Goal: Information Seeking & Learning: Learn about a topic

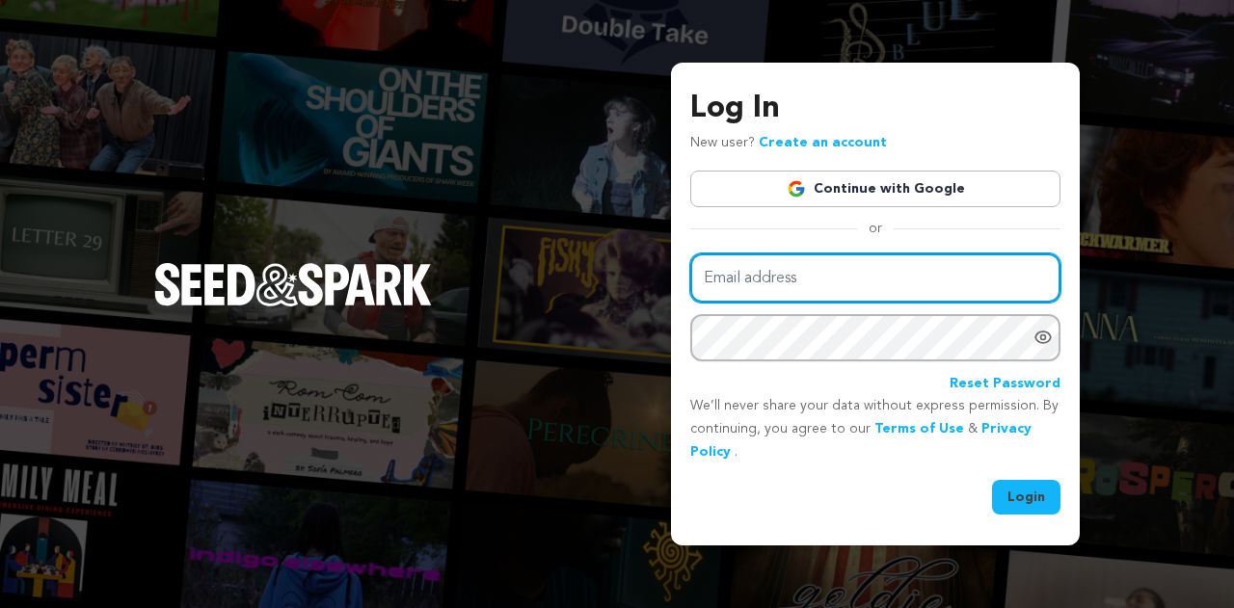
drag, startPoint x: 0, startPoint y: 0, endPoint x: 806, endPoint y: 279, distance: 852.7
click at [806, 279] on input "Email address" at bounding box center [875, 278] width 370 height 49
type input "davidchristfilms@gmail.com"
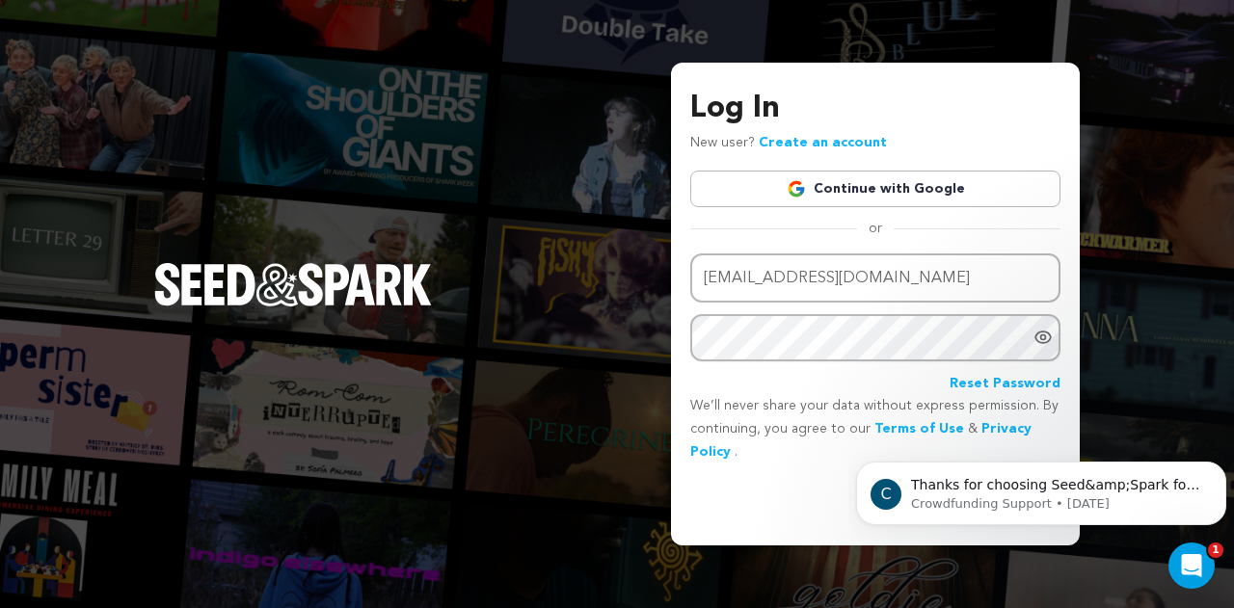
click at [849, 185] on link "Continue with Google" at bounding box center [875, 189] width 370 height 37
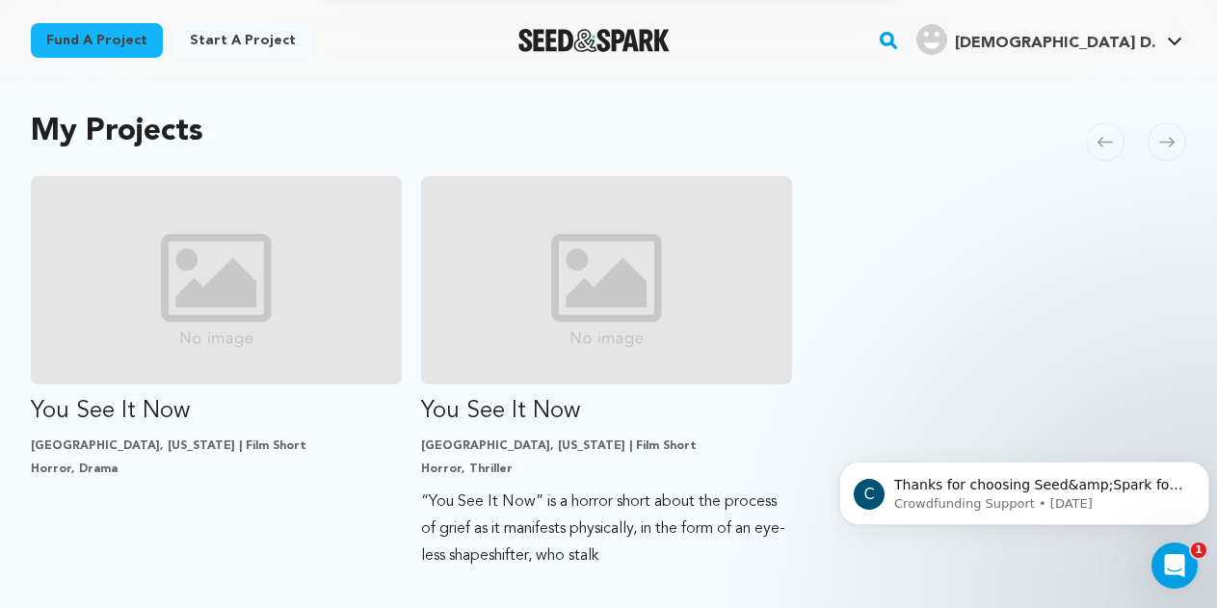
scroll to position [388, 0]
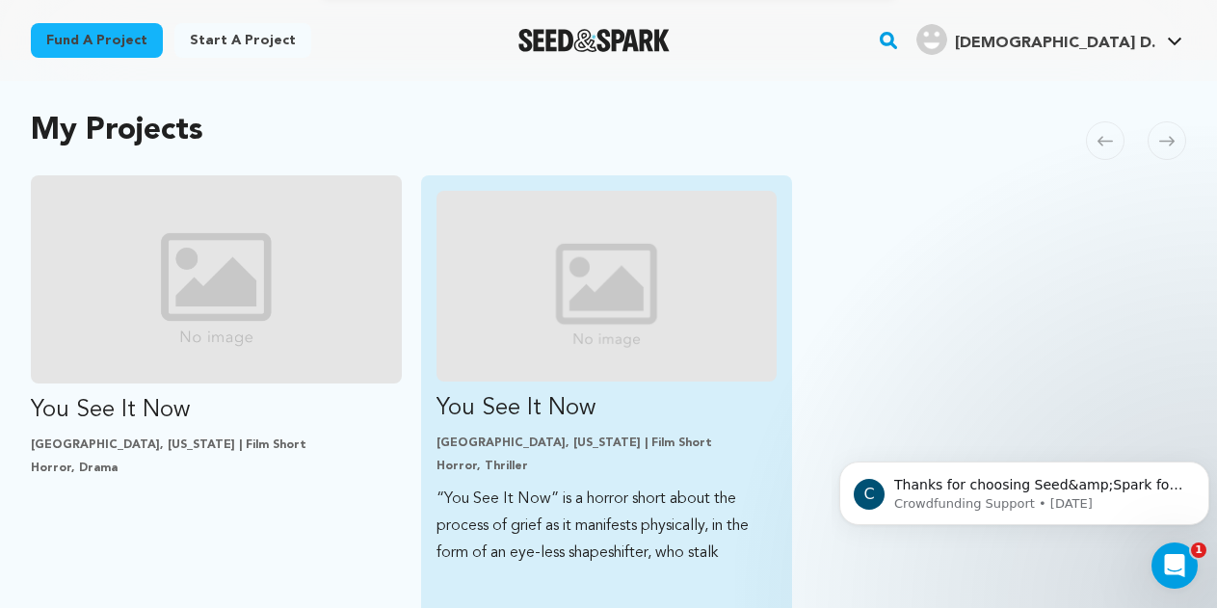
click at [631, 419] on p "You See It Now" at bounding box center [607, 408] width 340 height 31
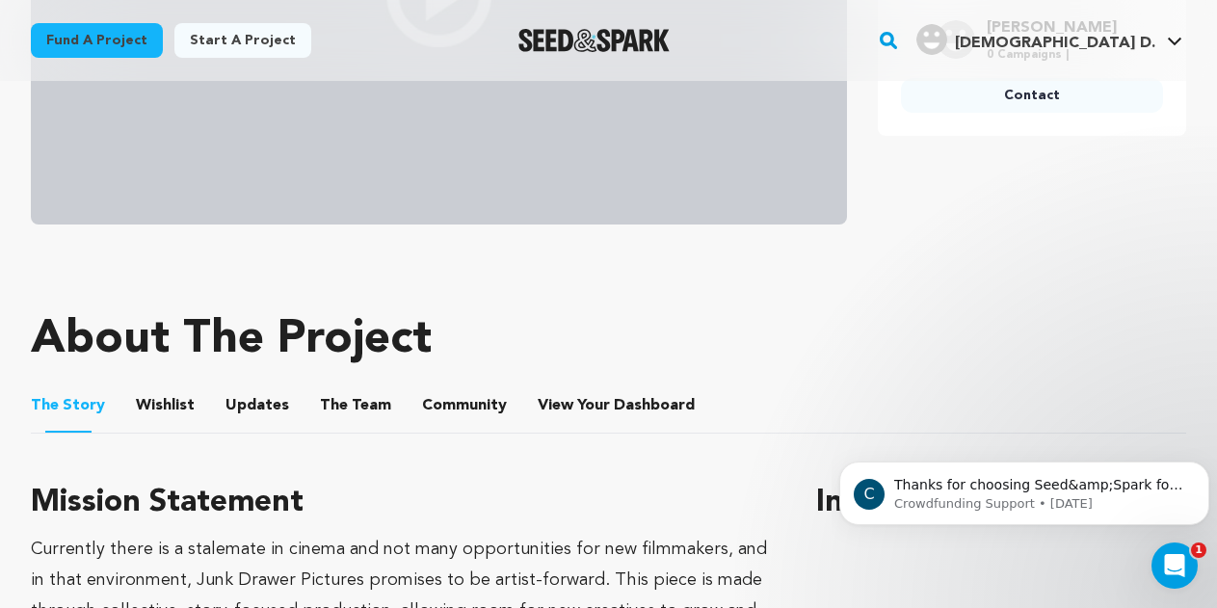
scroll to position [721, 0]
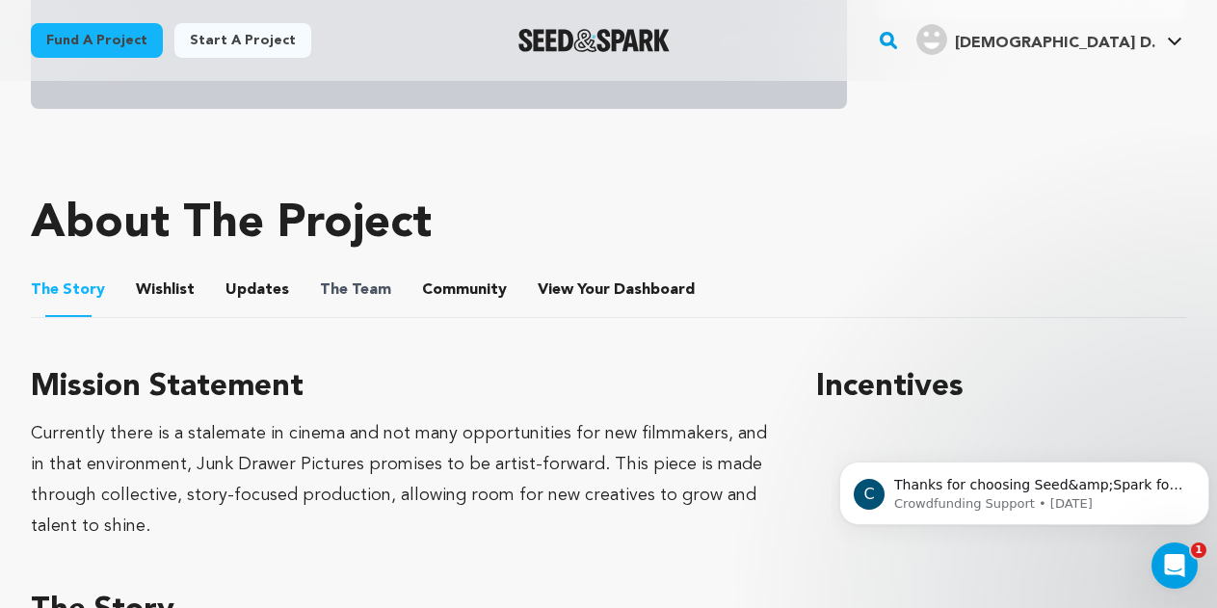
click at [320, 299] on span "The" at bounding box center [334, 290] width 28 height 23
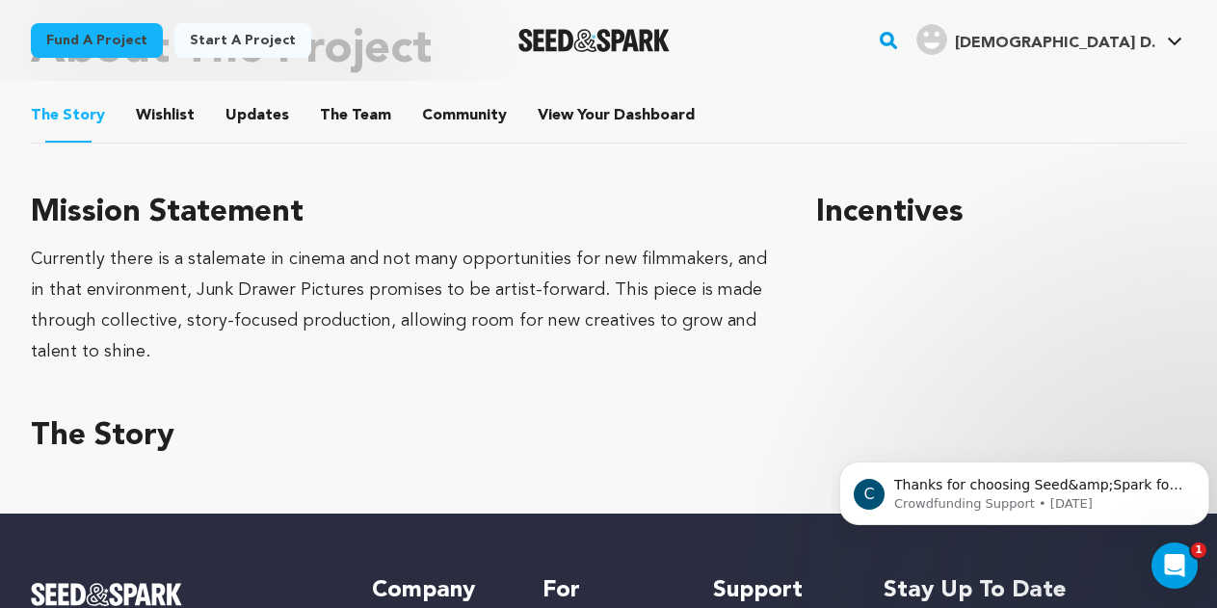
scroll to position [895, 0]
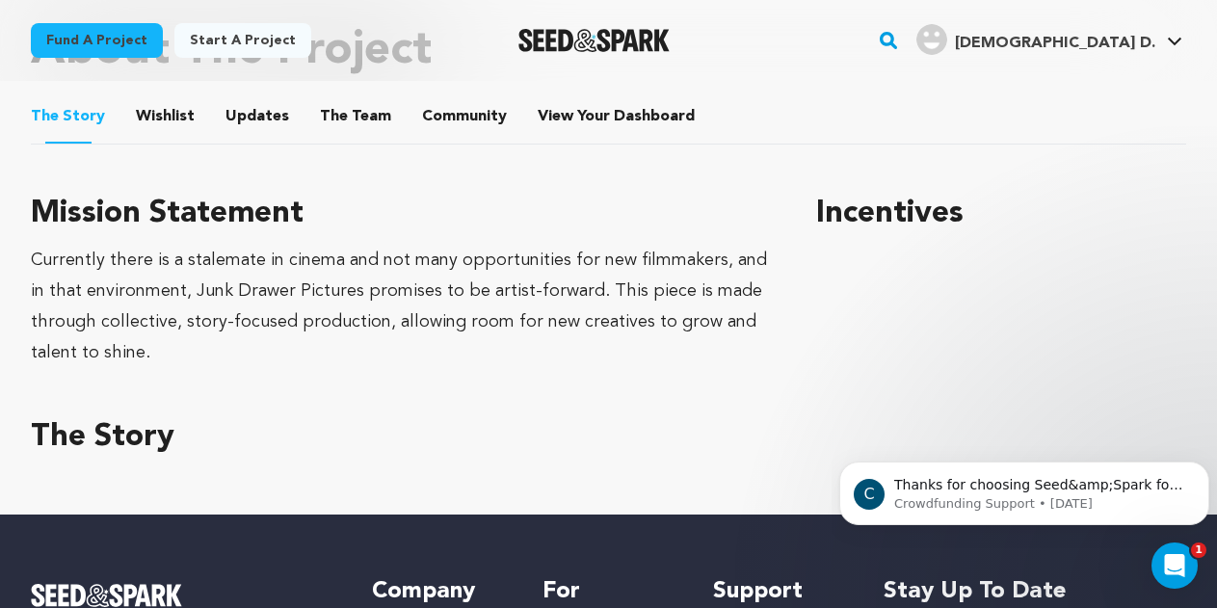
click at [368, 129] on li "The Team The Team" at bounding box center [355, 117] width 71 height 54
click at [174, 122] on button "Wishlist" at bounding box center [166, 120] width 46 height 46
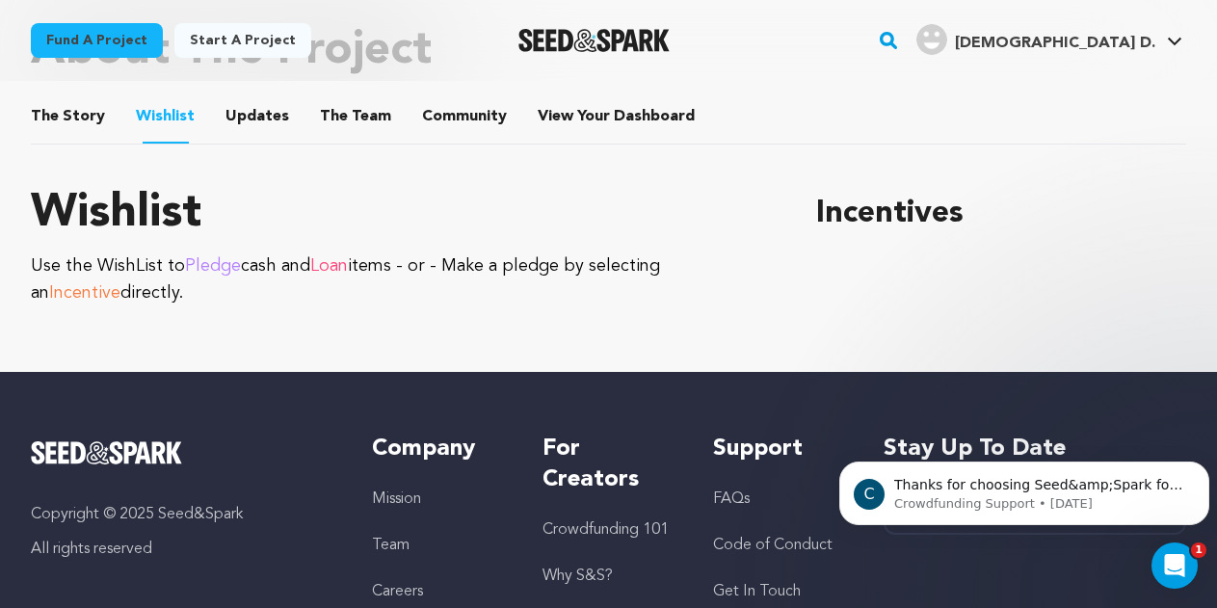
click at [250, 120] on button "Updates" at bounding box center [257, 120] width 46 height 46
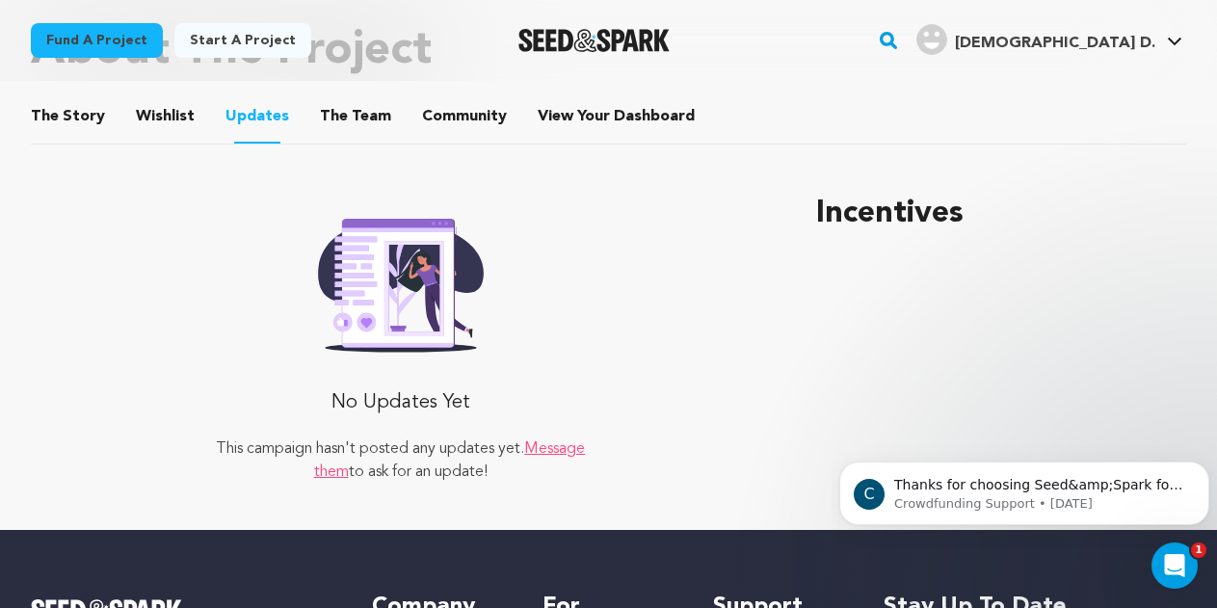
click at [364, 120] on button "The Team" at bounding box center [356, 120] width 46 height 46
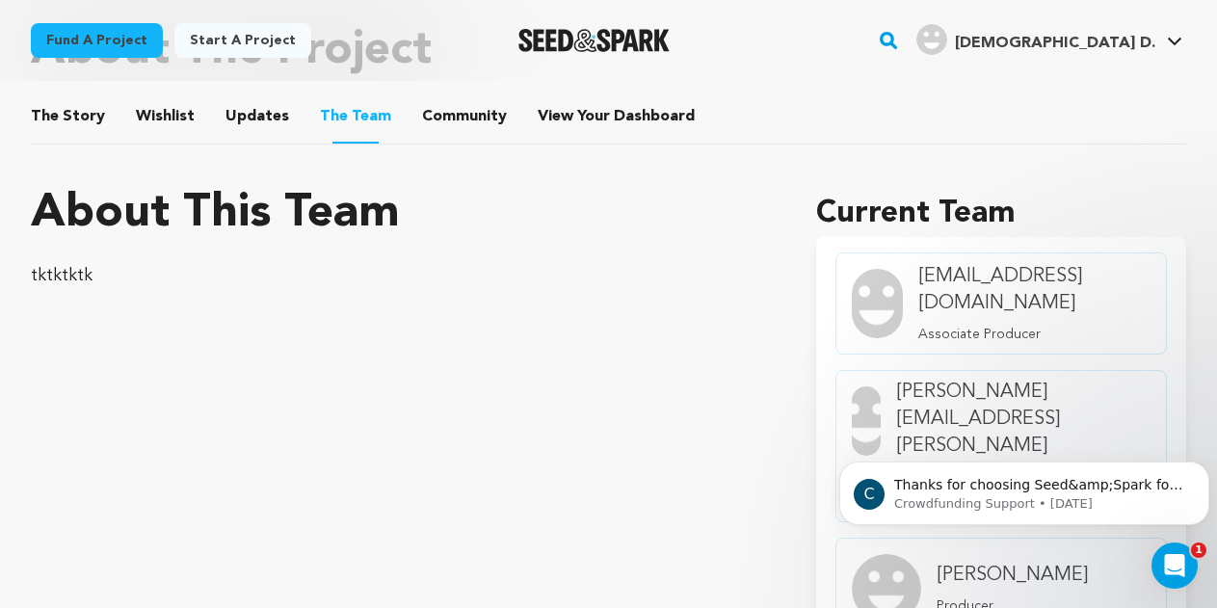
click at [442, 113] on button "Community" at bounding box center [464, 120] width 46 height 46
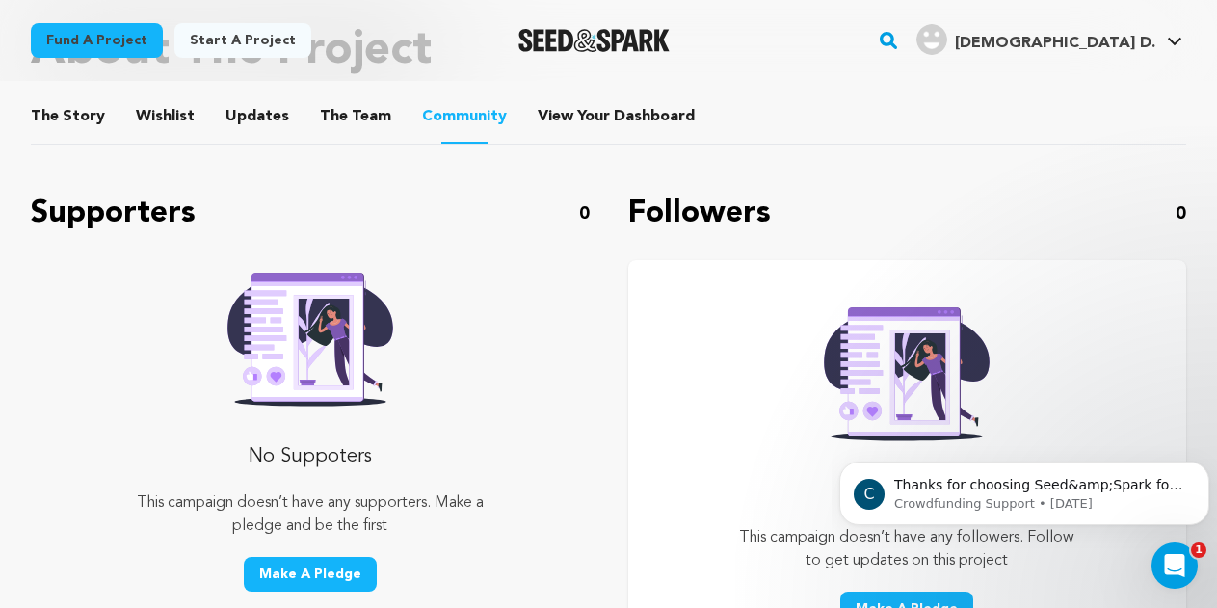
click at [603, 97] on li "View Your Dashboard View Your Dashboard" at bounding box center [618, 117] width 161 height 54
click at [580, 125] on span "View Your Dashboard" at bounding box center [618, 116] width 161 height 23
